Goal: Task Accomplishment & Management: Use online tool/utility

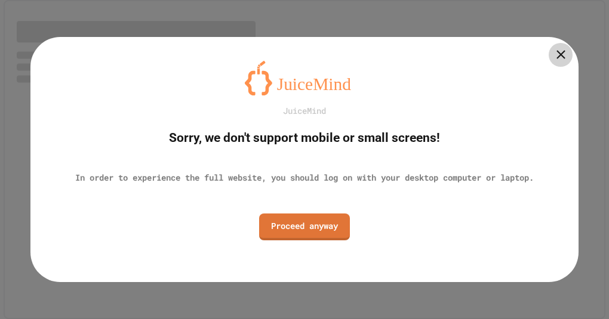
click at [555, 54] on icon at bounding box center [560, 54] width 15 height 15
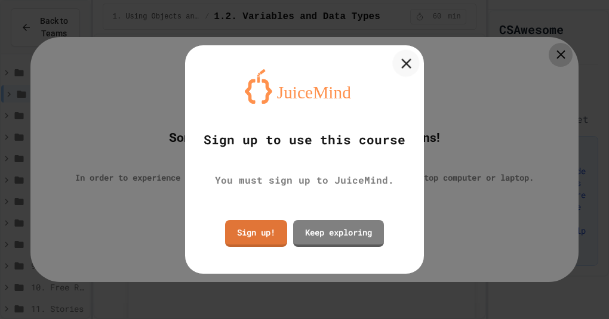
click at [400, 58] on icon at bounding box center [405, 63] width 17 height 17
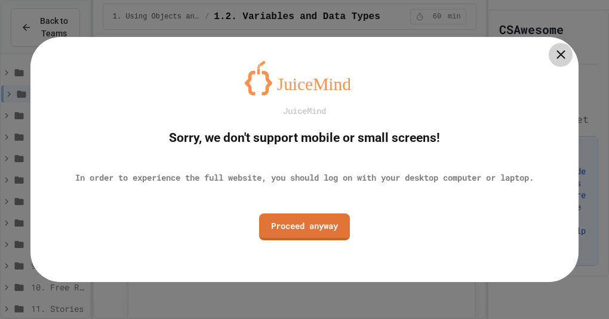
click at [405, 63] on div "JuiceMind Sorry, we don't support mobile or small screens! In order to experien…" at bounding box center [304, 159] width 548 height 245
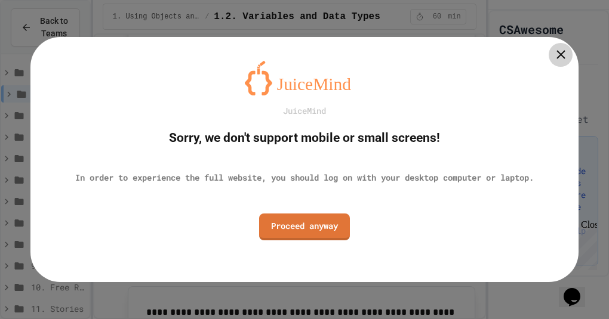
click at [565, 53] on icon at bounding box center [560, 54] width 15 height 15
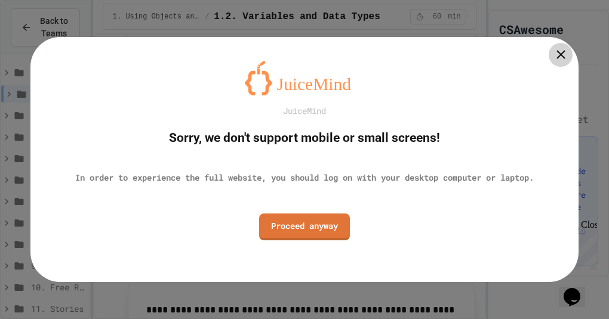
scroll to position [0, 0]
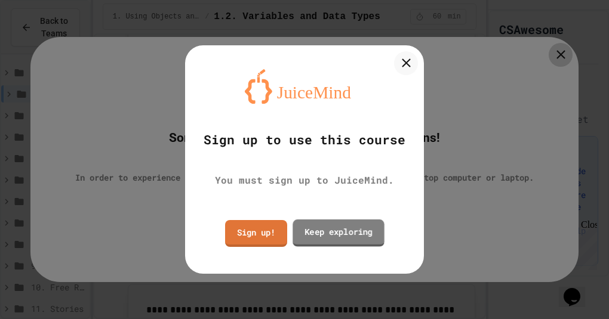
click at [316, 220] on link "Keep exploring" at bounding box center [337, 233] width 91 height 27
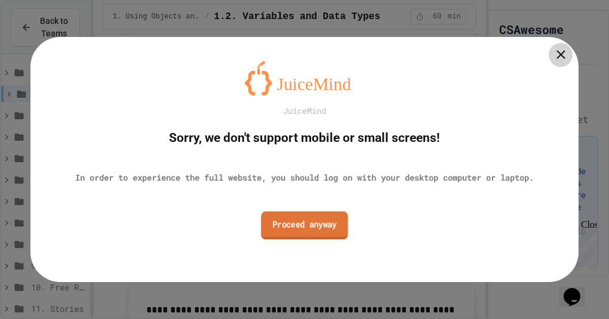
click at [288, 234] on link "Proceed anyway" at bounding box center [304, 225] width 87 height 28
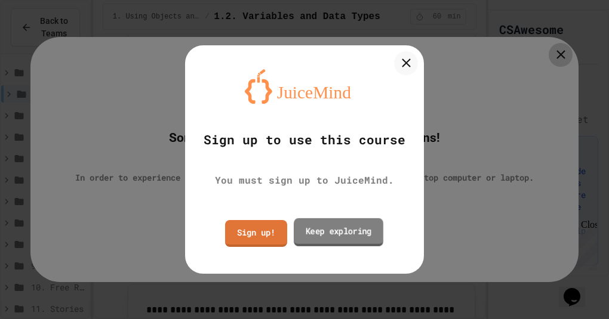
click at [336, 234] on link "Keep exploring" at bounding box center [338, 232] width 89 height 28
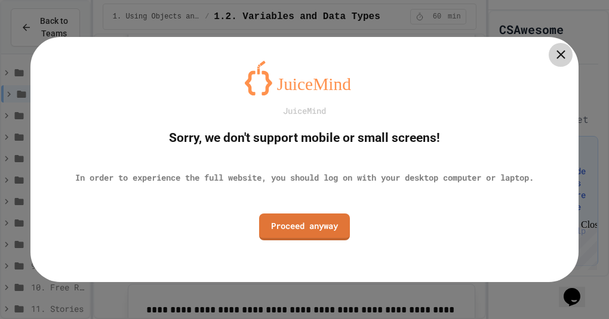
click at [561, 55] on icon at bounding box center [560, 55] width 9 height 9
